Goal: Task Accomplishment & Management: Manage account settings

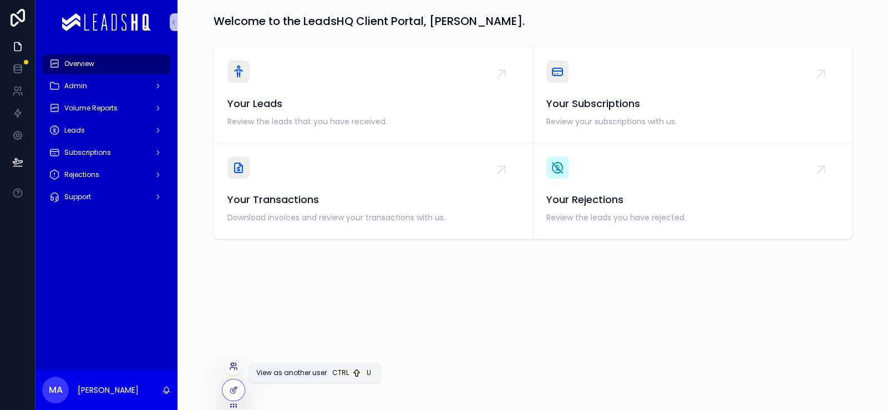
click at [237, 363] on icon at bounding box center [233, 366] width 9 height 9
click at [322, 314] on div "Welcome to the LeadsHQ Client Portal, Matthew. Your Leads Review the leads that…" at bounding box center [532, 157] width 711 height 314
click at [238, 362] on icon at bounding box center [233, 366] width 9 height 9
click at [11, 102] on link at bounding box center [17, 91] width 35 height 22
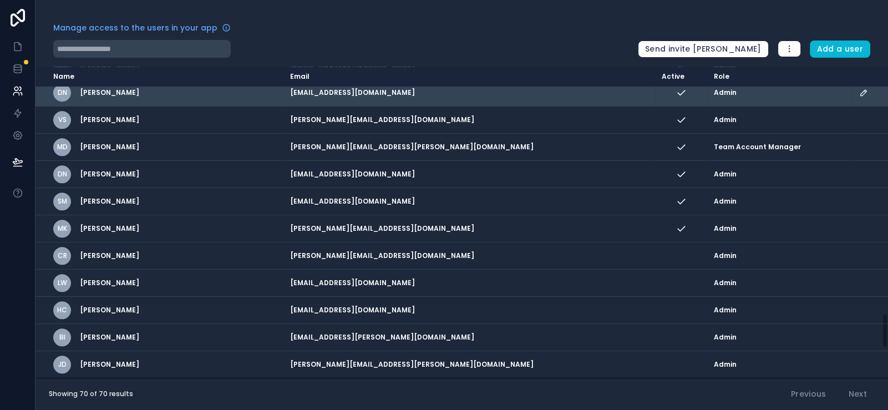
scroll to position [2099, 0]
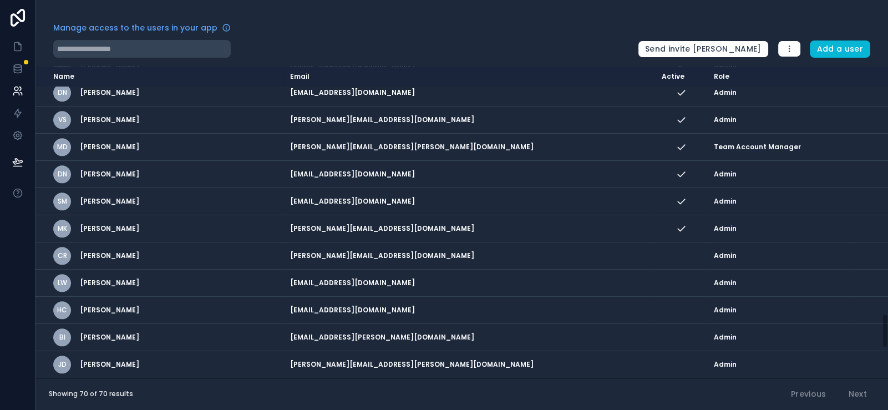
scroll to position [2099, 0]
click at [845, 389] on div "Previous Next" at bounding box center [829, 394] width 92 height 19
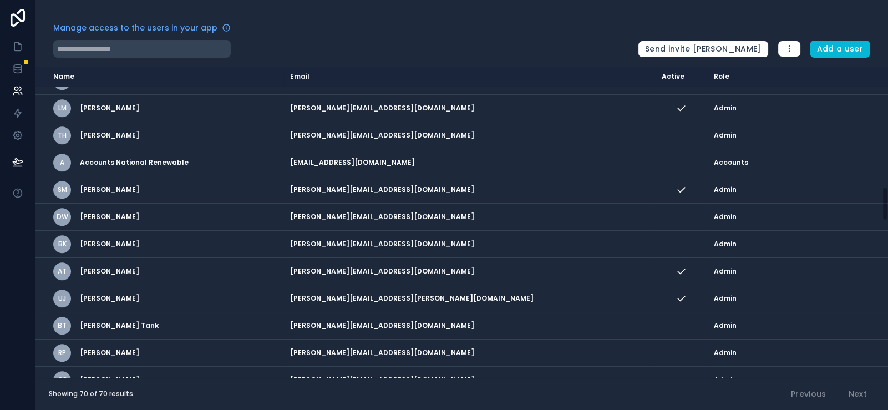
scroll to position [1276, 0]
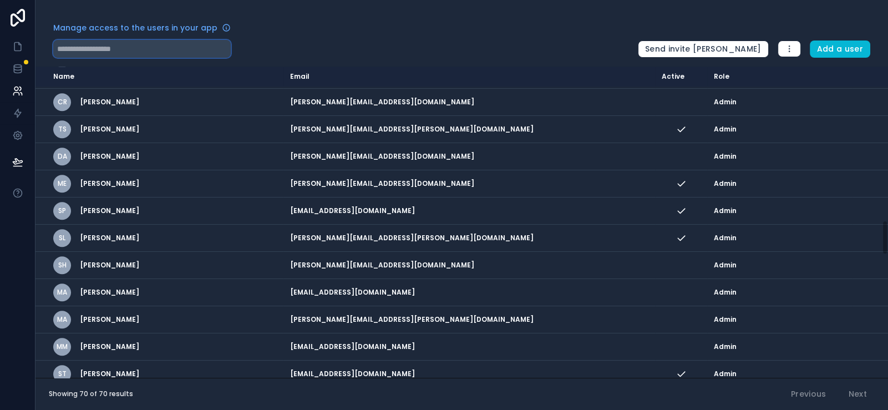
click at [153, 58] on input "text" at bounding box center [141, 49] width 177 height 18
paste input "**********"
type input "**********"
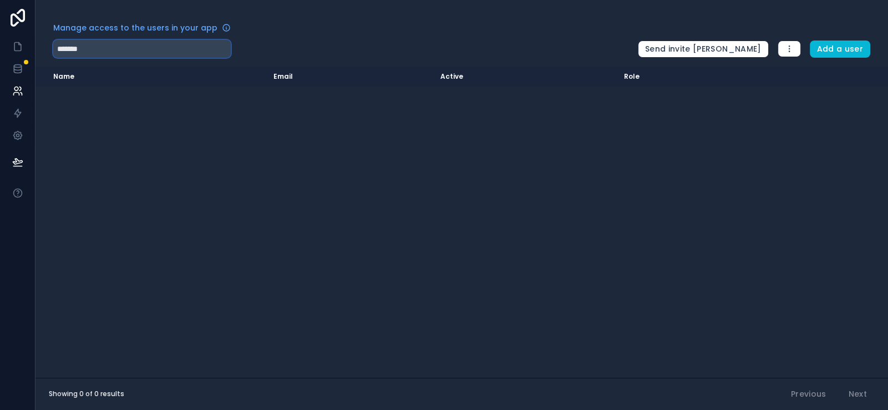
type input "*******"
click at [18, 58] on link at bounding box center [17, 46] width 35 height 22
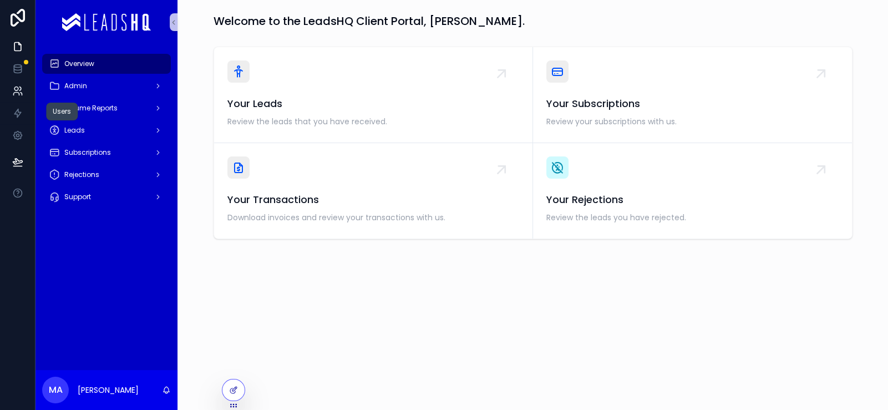
click at [23, 97] on icon at bounding box center [17, 90] width 11 height 11
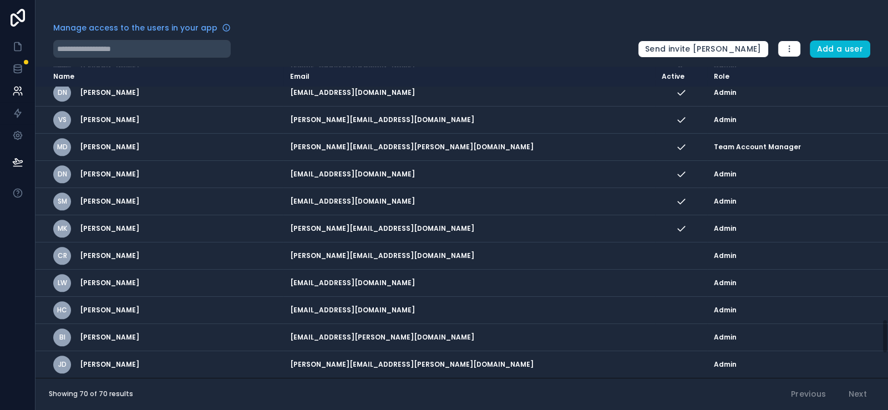
scroll to position [2099, 0]
click at [407, 22] on div "Manage access to the users in your app Send invite reminders Add a user Name Em…" at bounding box center [461, 205] width 853 height 410
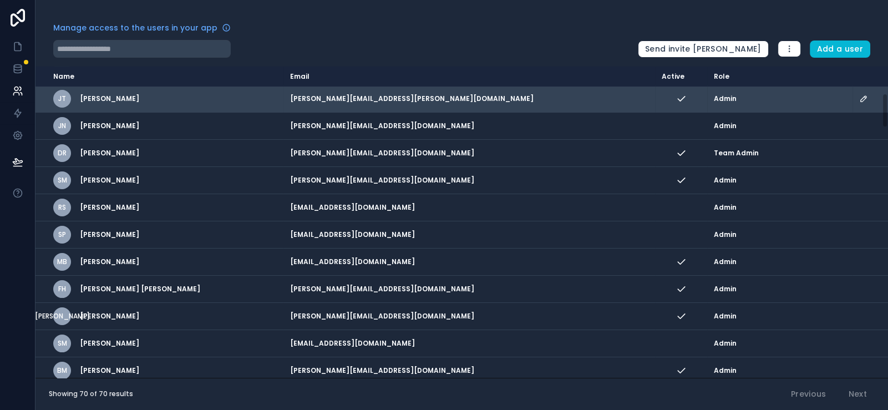
scroll to position [221, 0]
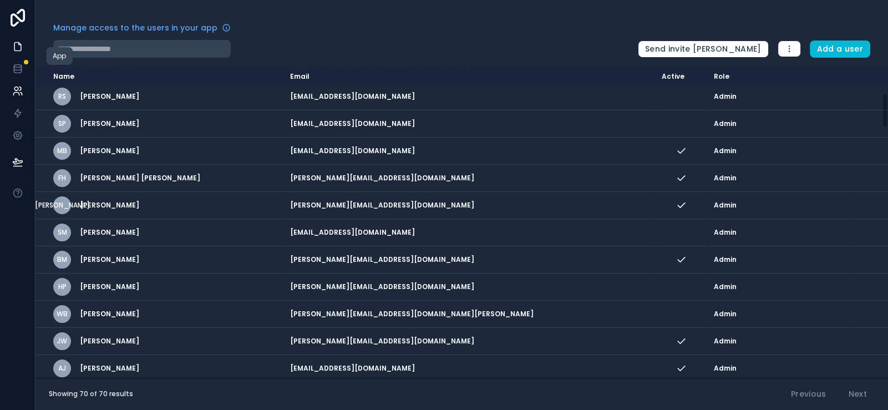
click at [31, 58] on link at bounding box center [17, 46] width 35 height 22
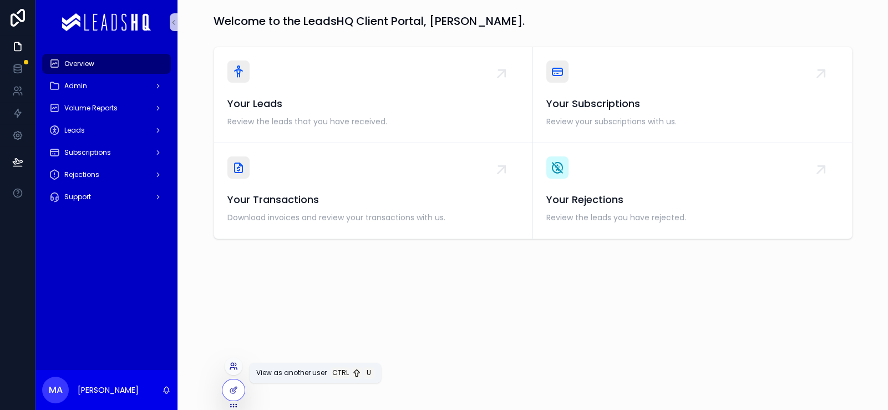
click at [237, 362] on icon at bounding box center [233, 366] width 9 height 9
click at [352, 49] on div "Welcome to the LeadsHQ Client Portal, [PERSON_NAME]. Your Leads Review the lead…" at bounding box center [532, 157] width 711 height 314
